Goal: Information Seeking & Learning: Learn about a topic

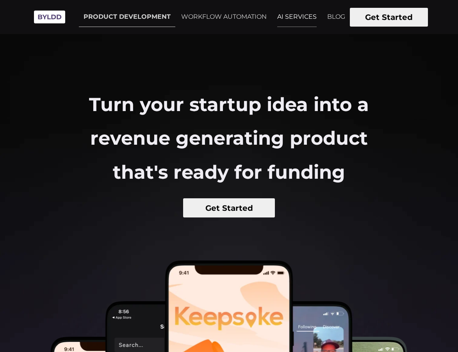
click at [302, 18] on link "AI SERVICES" at bounding box center [297, 17] width 49 height 20
click at [152, 18] on link "PRODUCT DEVELOPMENT" at bounding box center [127, 17] width 96 height 20
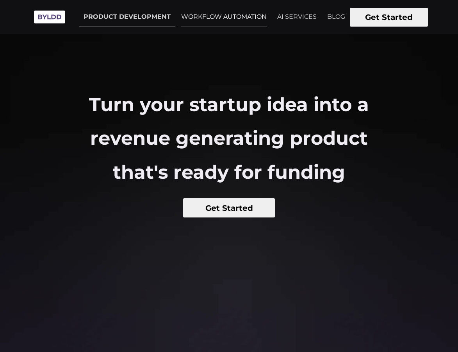
click at [190, 17] on link "WORKFLOW AUTOMATION" at bounding box center [224, 17] width 95 height 20
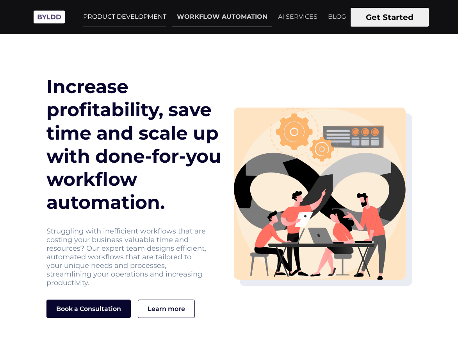
click at [122, 17] on link "PRODUCT DEVELOPMENT" at bounding box center [125, 17] width 93 height 20
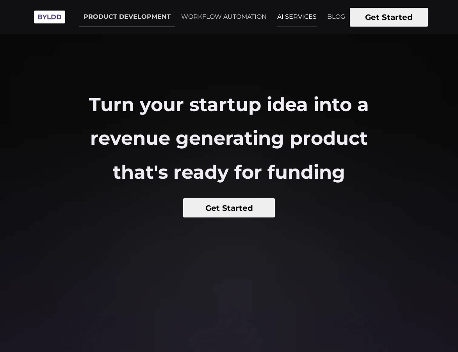
click at [291, 15] on link "AI SERVICES" at bounding box center [297, 17] width 49 height 20
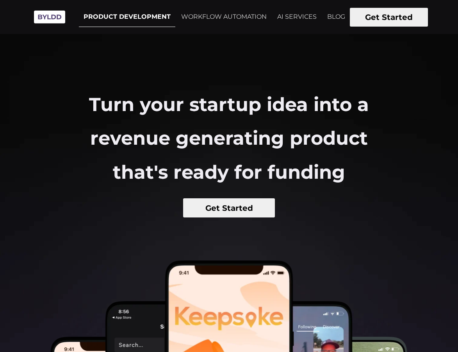
click at [116, 18] on link "PRODUCT DEVELOPMENT" at bounding box center [127, 17] width 96 height 20
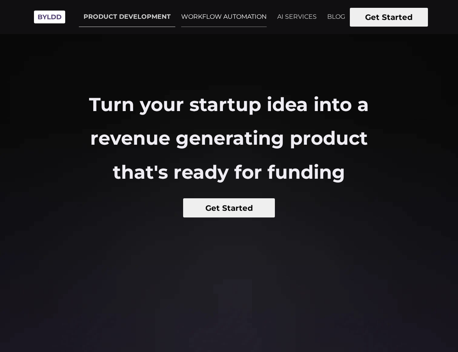
click at [206, 20] on link "WORKFLOW AUTOMATION" at bounding box center [224, 17] width 95 height 20
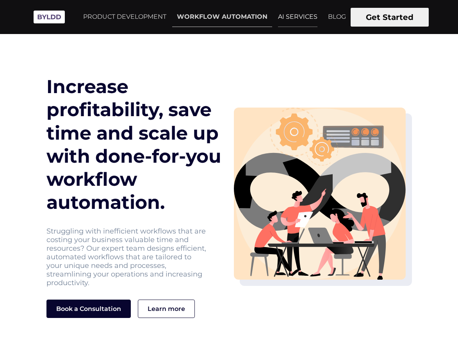
click at [289, 13] on link "AI SERVICES" at bounding box center [297, 17] width 49 height 20
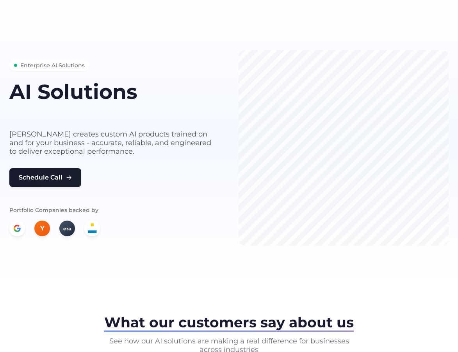
click at [2, 226] on div "Enterprise AI Solutions AI Solutions built for your business needs [PERSON_NAME…" at bounding box center [229, 147] width 458 height 195
